Goal: Task Accomplishment & Management: Manage account settings

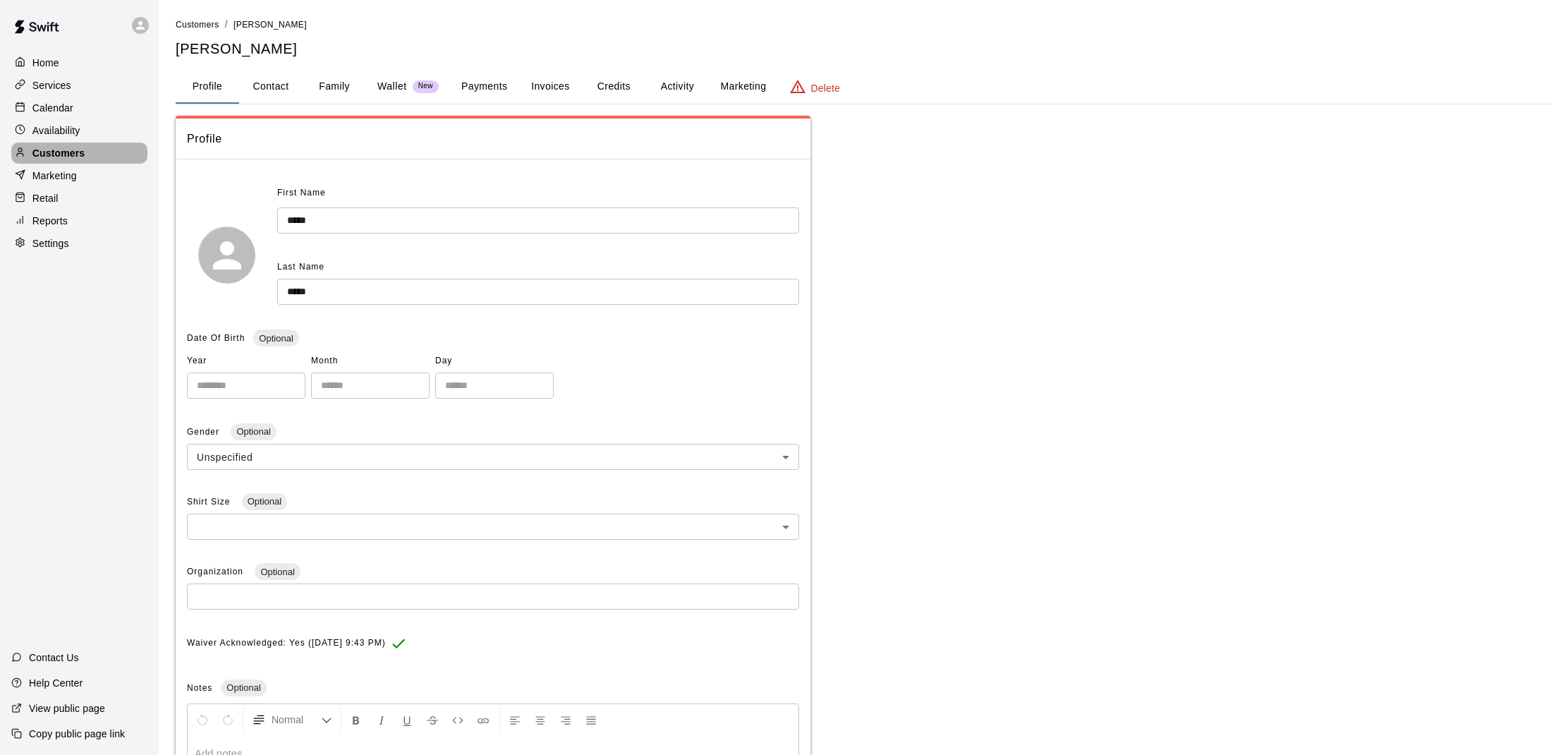
click at [80, 145] on div "Customers" at bounding box center [79, 153] width 136 height 21
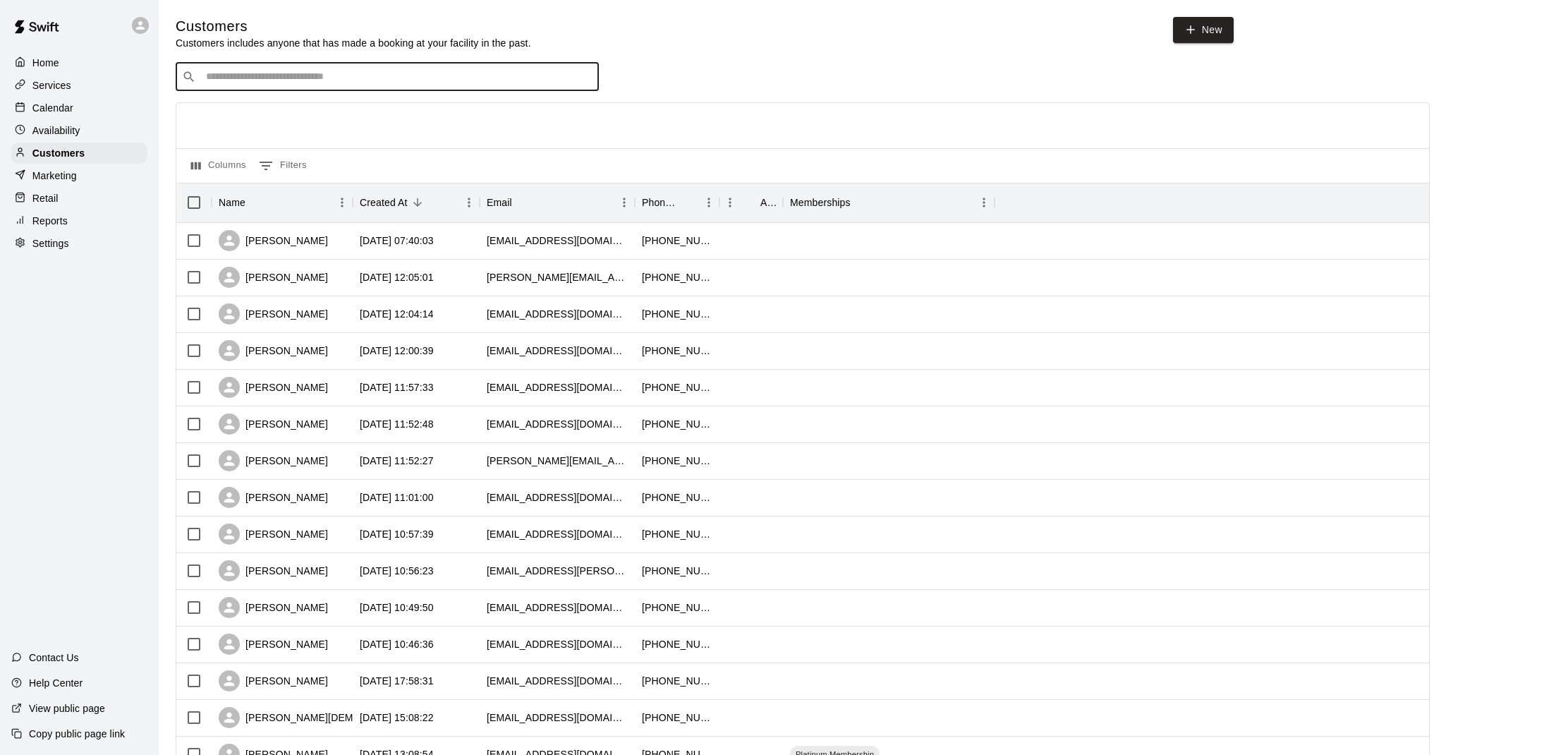
click at [277, 70] on input "Search customers by name or email" at bounding box center [397, 77] width 391 height 14
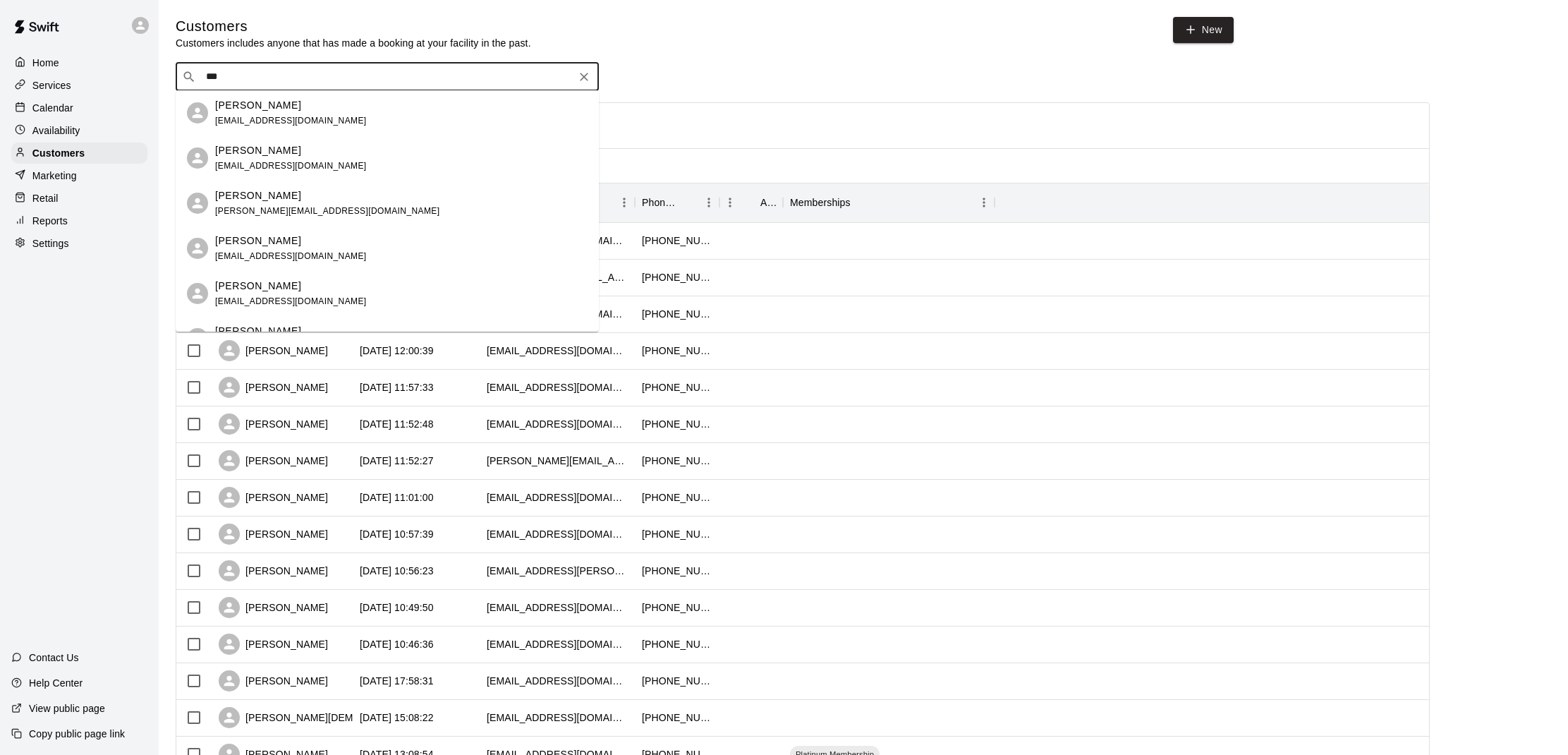
type input "****"
click at [259, 291] on p "[PERSON_NAME]" at bounding box center [257, 286] width 86 height 14
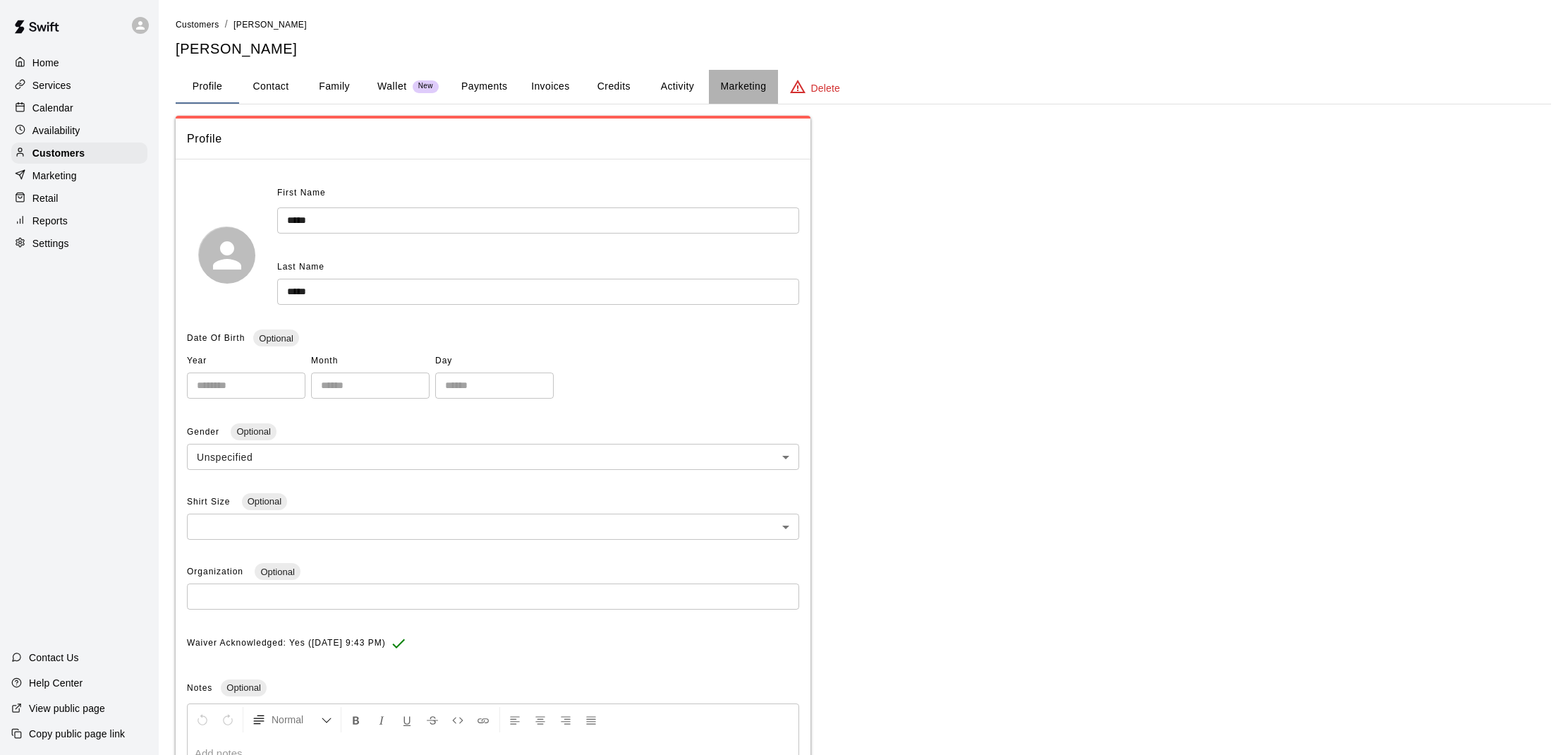
click at [730, 87] on button "Marketing" at bounding box center [743, 87] width 68 height 34
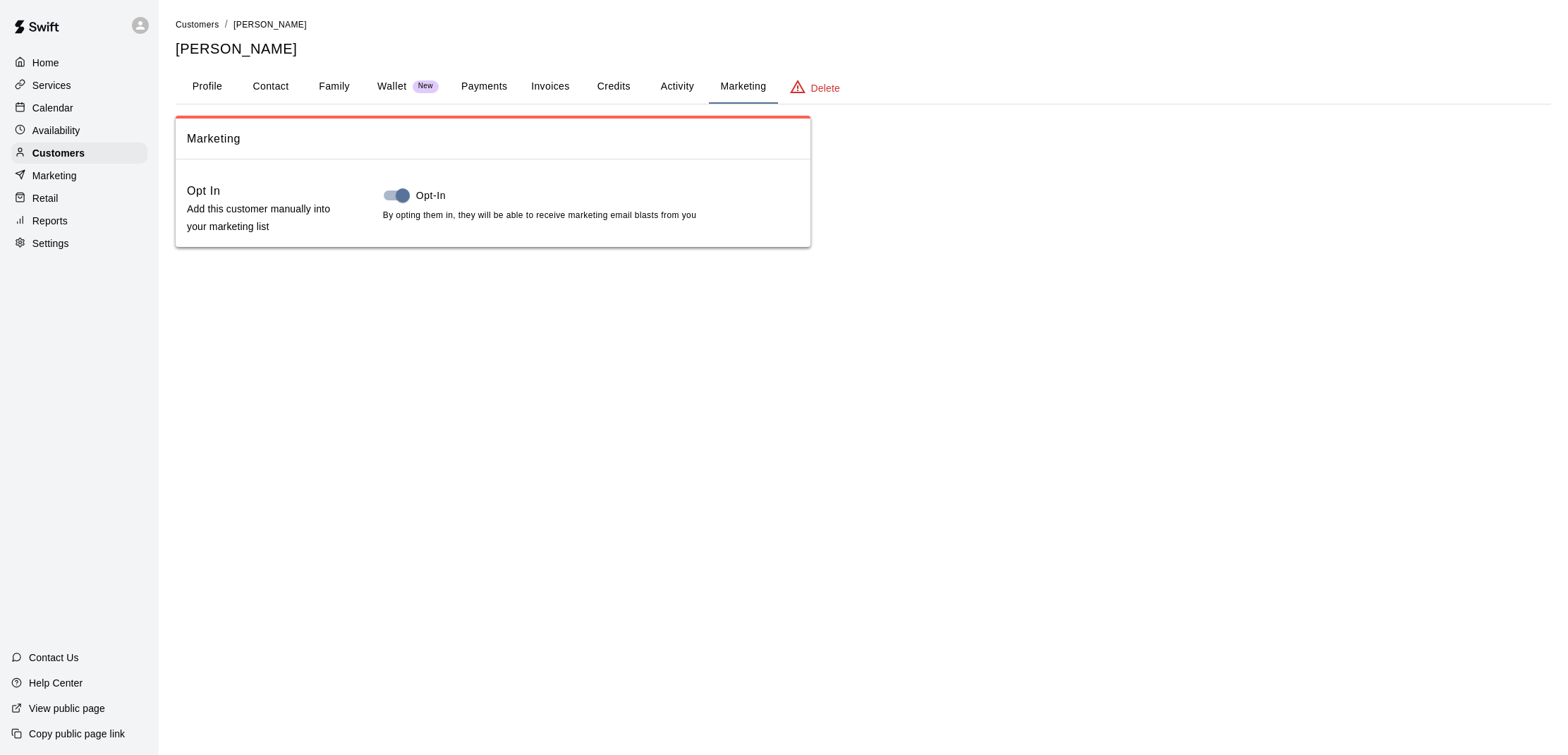
click at [689, 88] on button "Activity" at bounding box center [677, 87] width 64 height 34
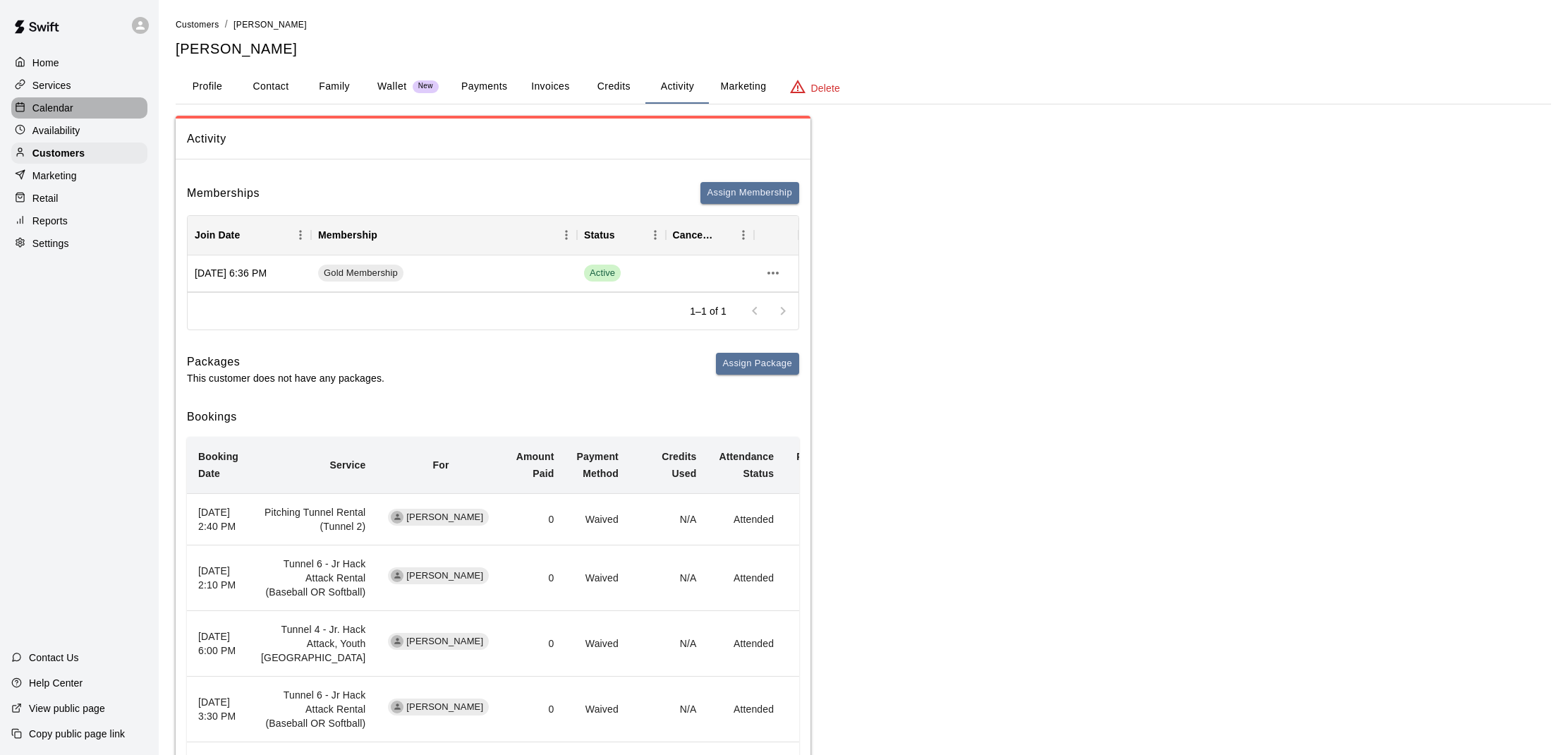
click at [60, 112] on p "Calendar" at bounding box center [52, 108] width 41 height 14
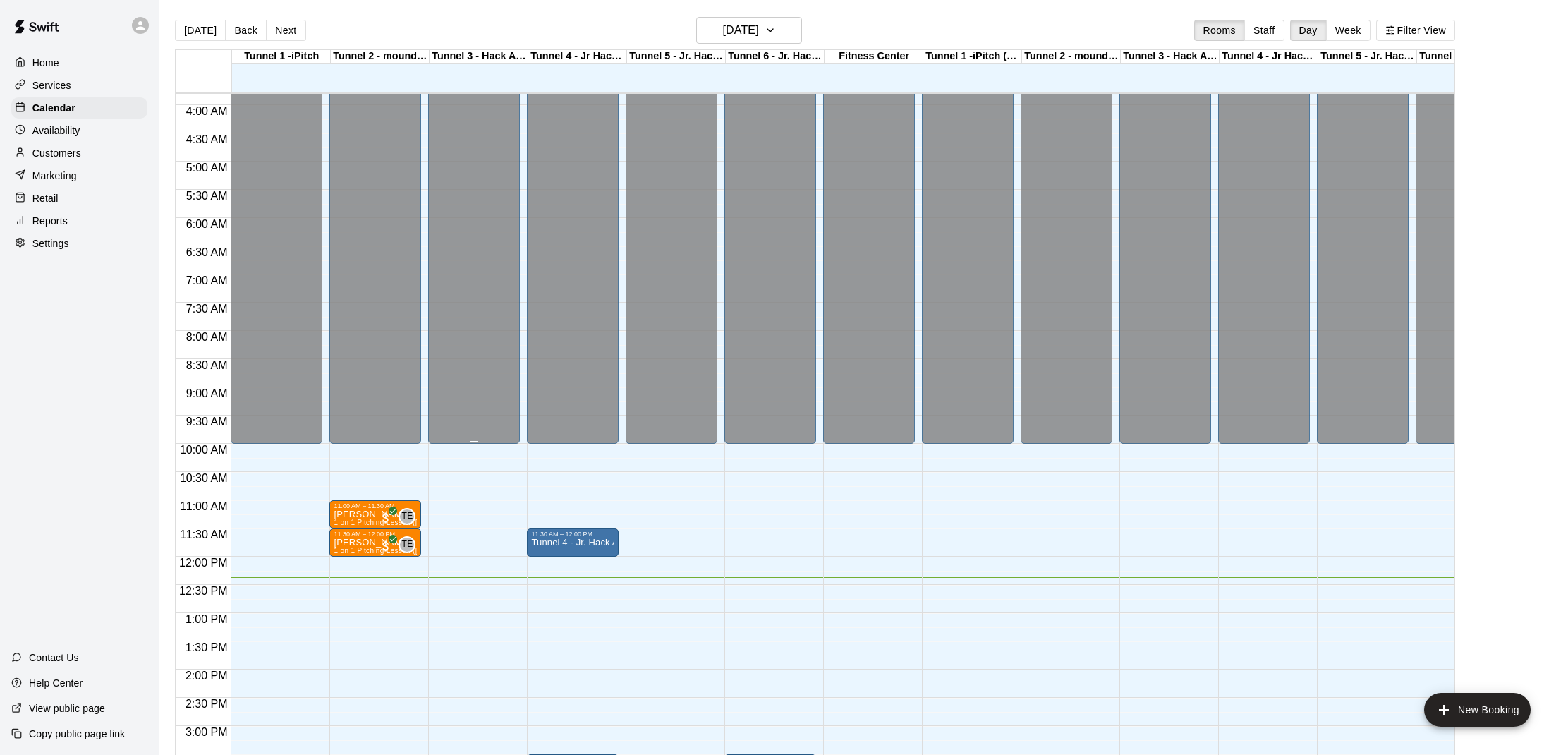
scroll to position [217, 0]
click at [578, 541] on p "Tunnel 4 - Jr. Hack Attack, Youth [GEOGRAPHIC_DATA]" at bounding box center [572, 541] width 83 height 0
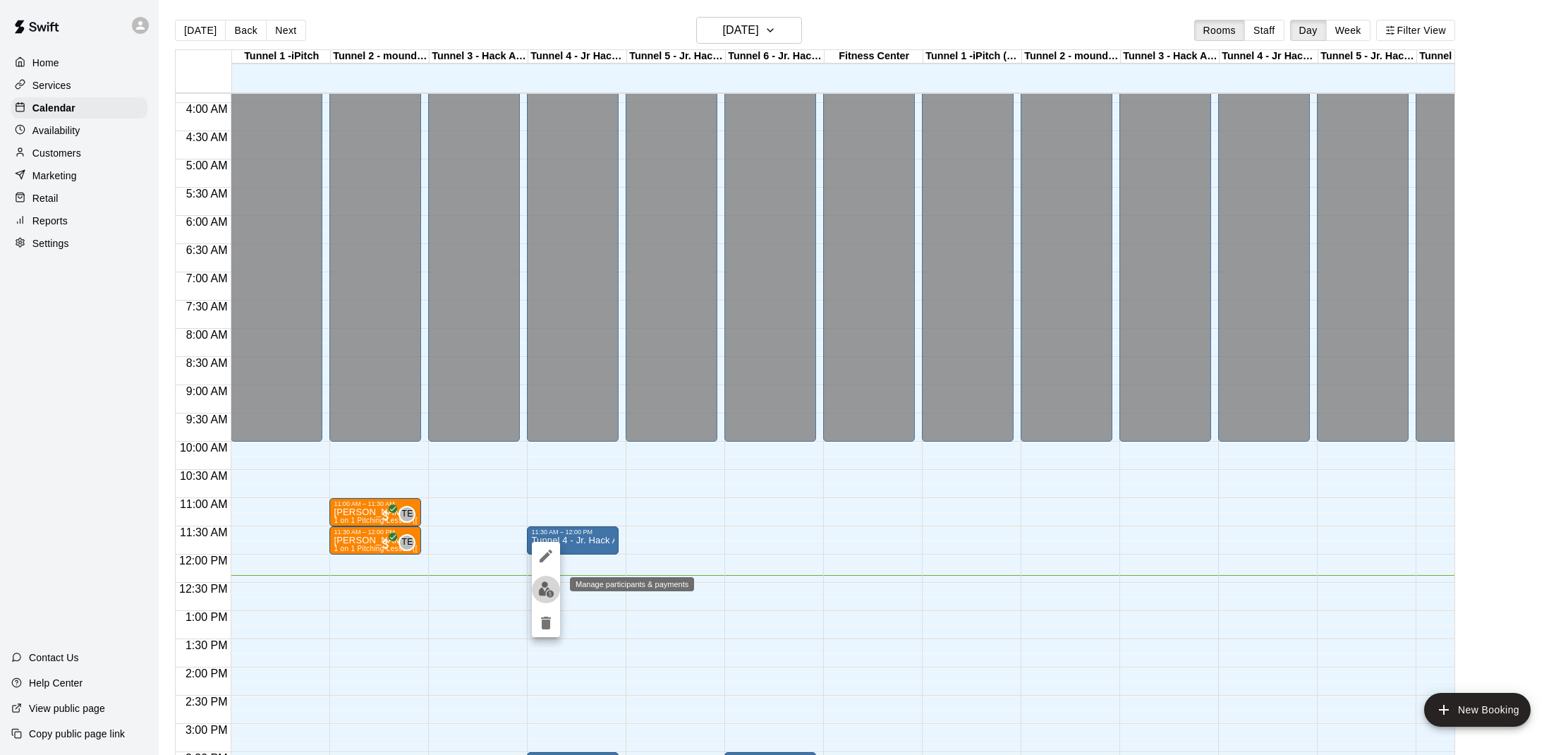
click at [538, 596] on img "edit" at bounding box center [546, 589] width 16 height 16
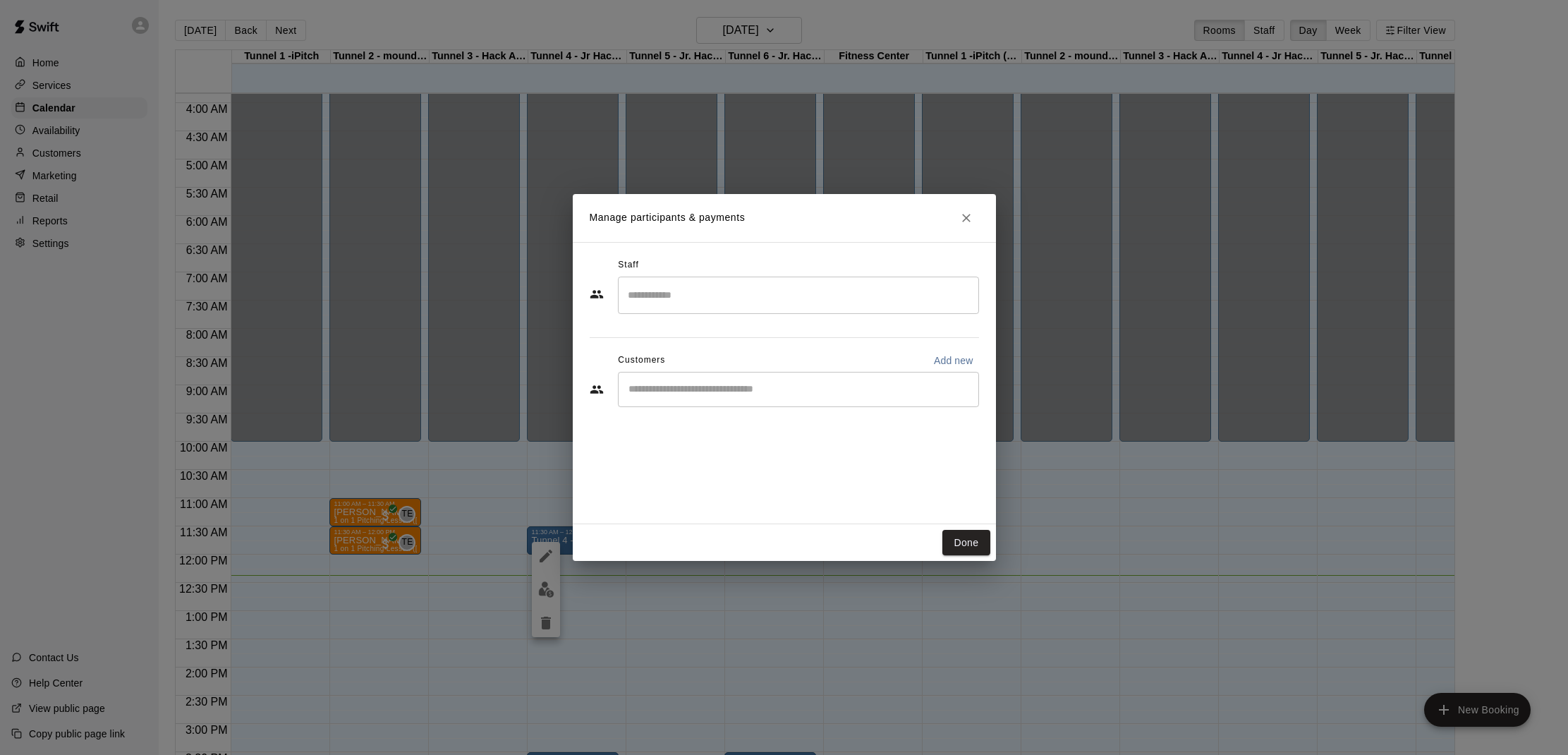
click at [725, 379] on div "​" at bounding box center [798, 390] width 361 height 35
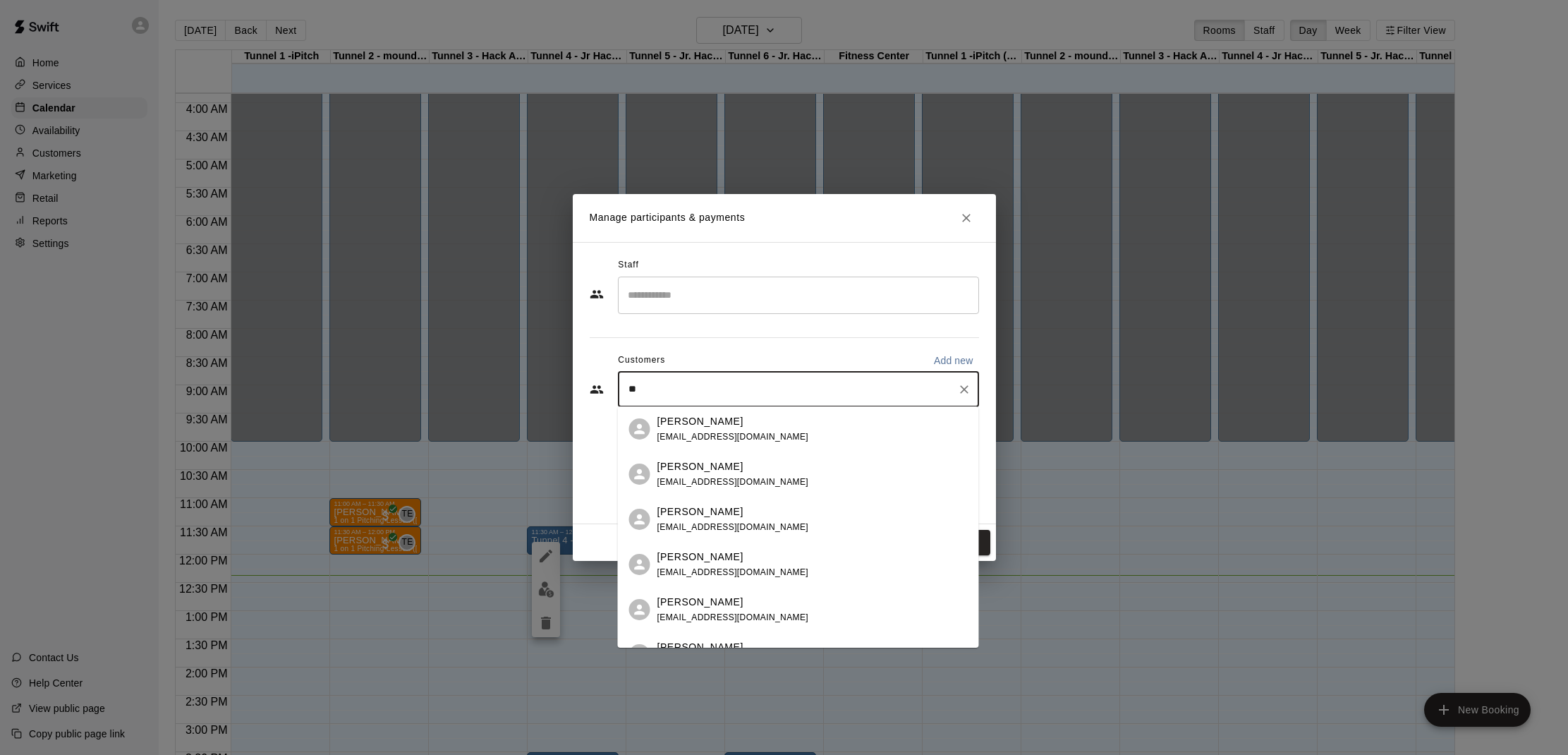
type input "*"
type input "****"
click at [706, 599] on p "[PERSON_NAME]" at bounding box center [700, 602] width 86 height 14
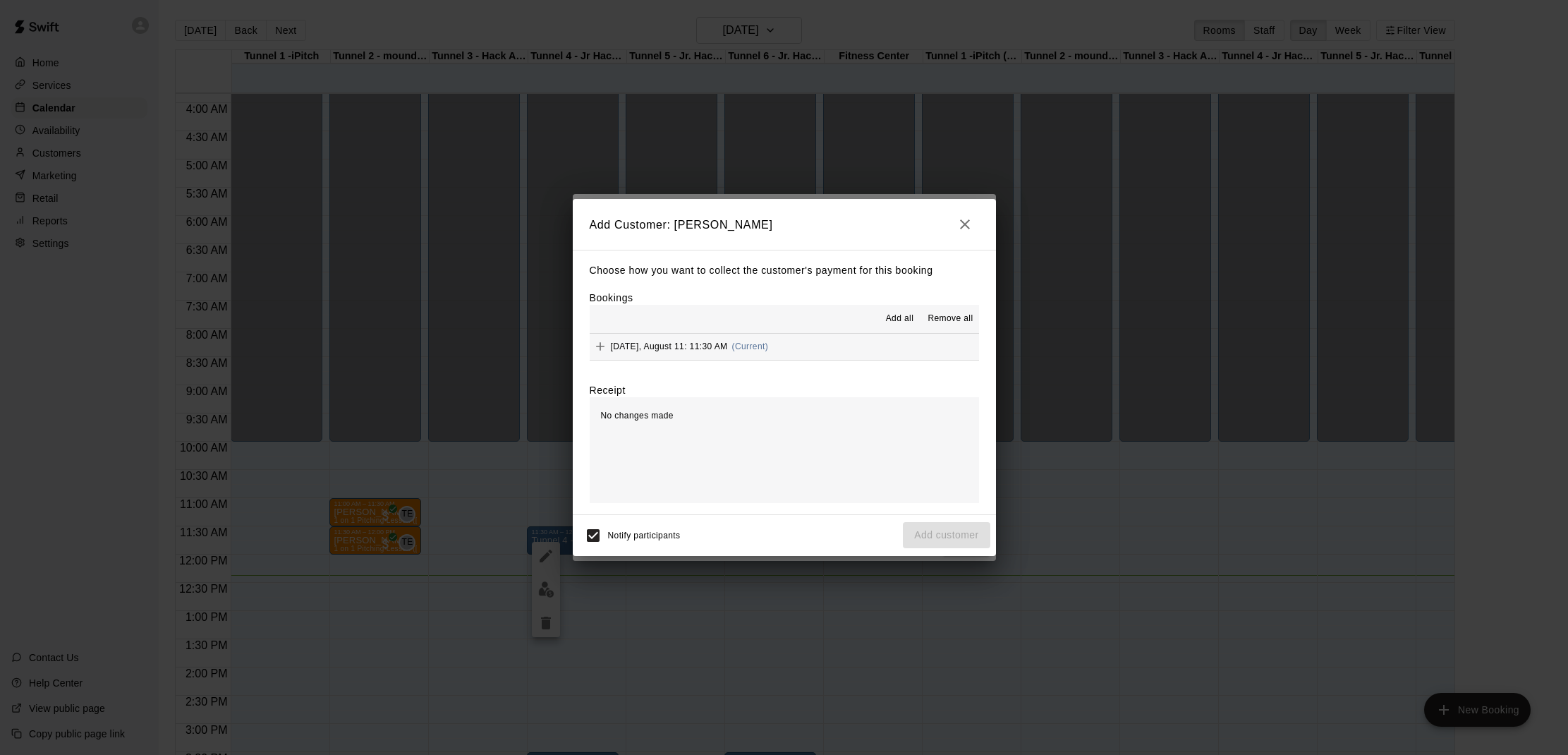
click at [748, 349] on span "(Current)" at bounding box center [751, 346] width 37 height 10
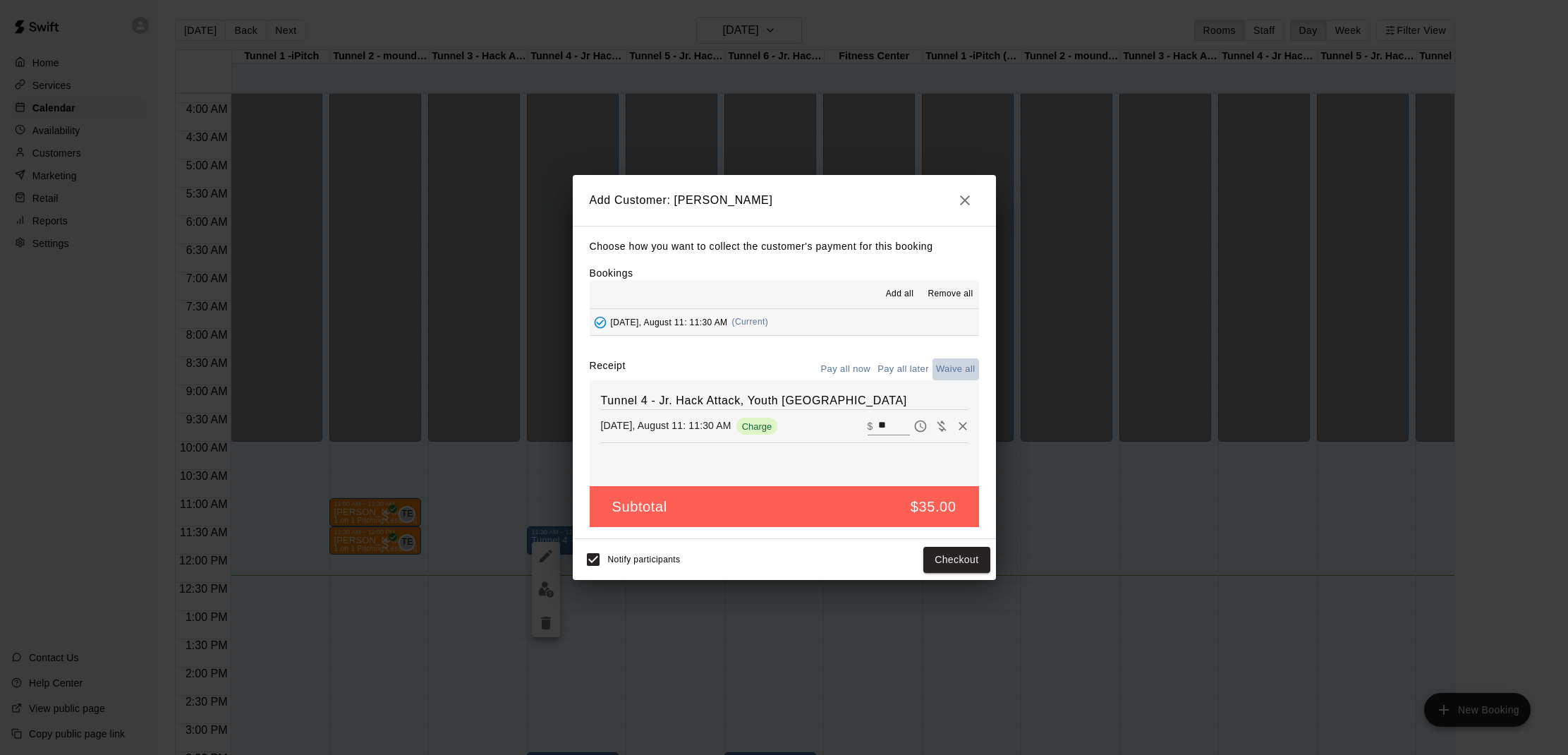
click at [954, 375] on button "Waive all" at bounding box center [956, 369] width 47 height 22
type input "*"
click at [977, 196] on button "button" at bounding box center [965, 200] width 28 height 28
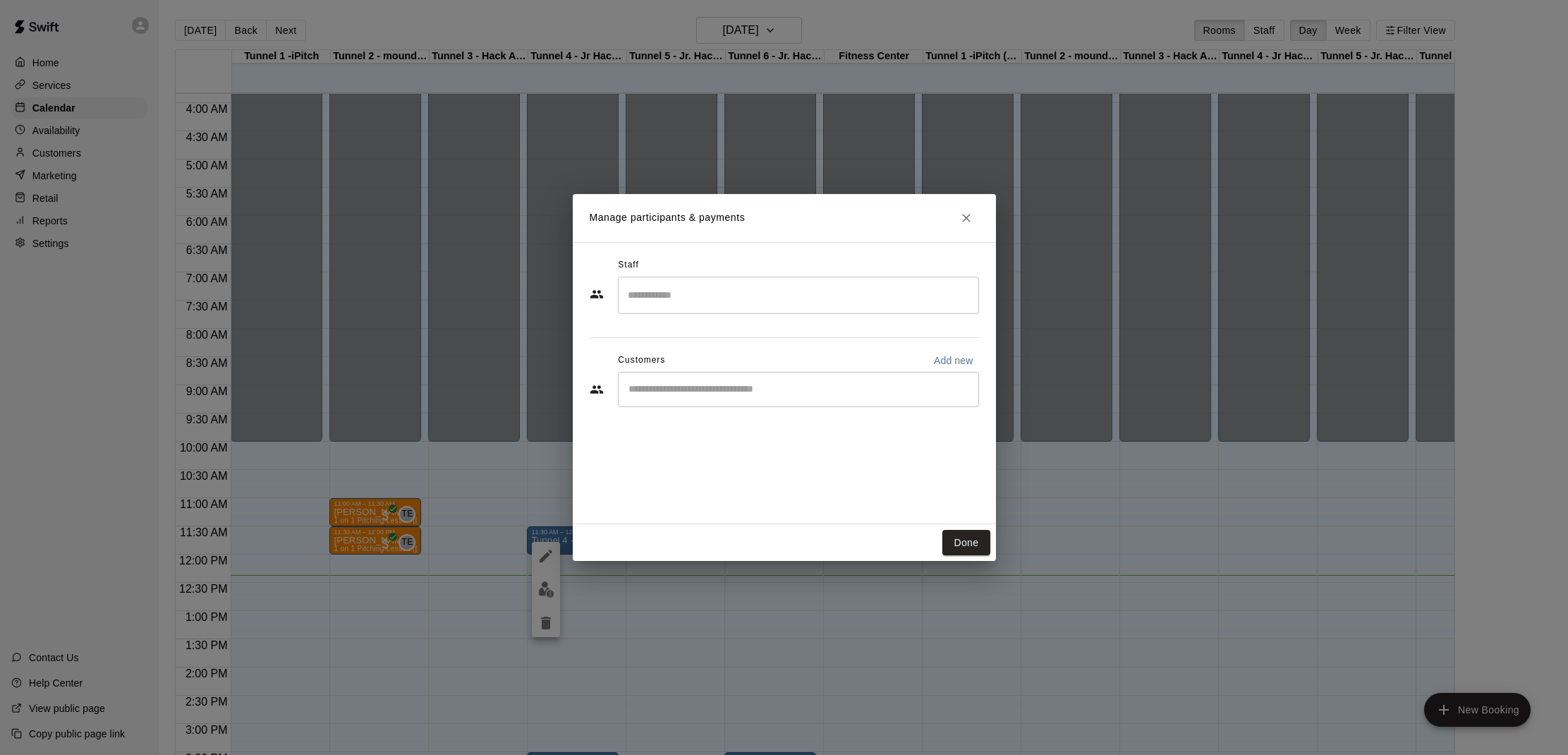
click at [973, 216] on button "Close" at bounding box center [966, 218] width 26 height 26
